Goal: Task Accomplishment & Management: Use online tool/utility

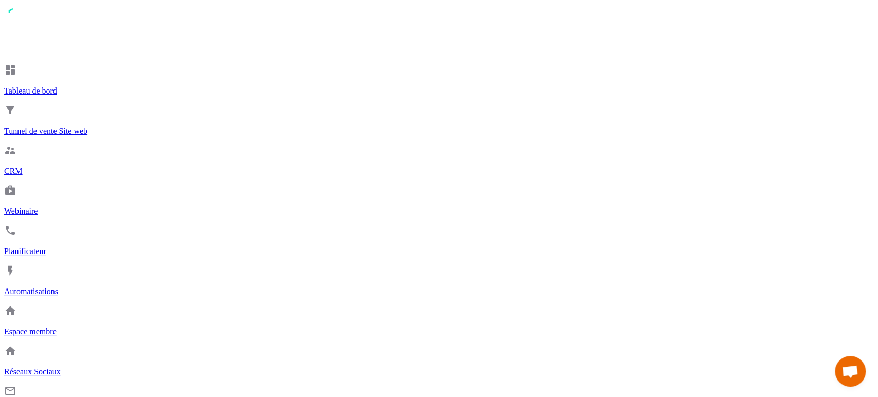
drag, startPoint x: 403, startPoint y: 114, endPoint x: 280, endPoint y: 116, distance: 123.5
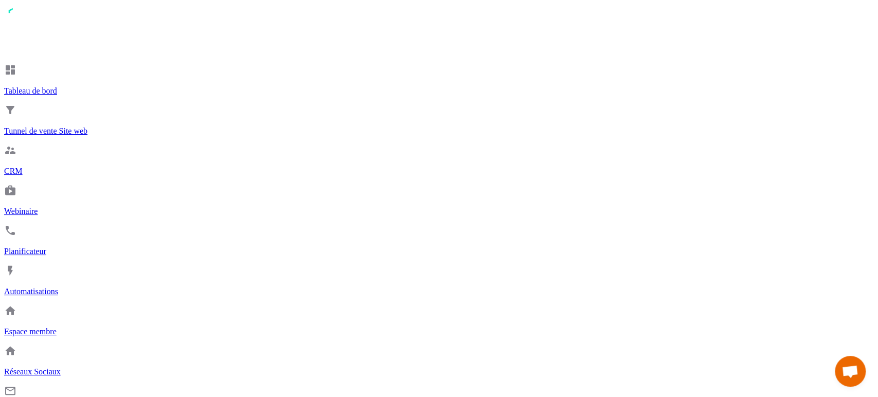
copy h3 "Conditions générales de vente"
drag, startPoint x: 395, startPoint y: 118, endPoint x: 280, endPoint y: 111, distance: 115.0
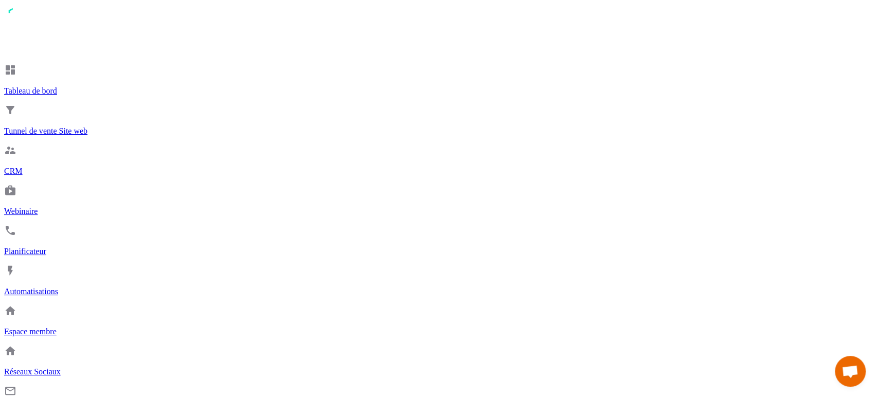
copy h3 "upsell 1 - Chakras"
